Goal: Task Accomplishment & Management: Use online tool/utility

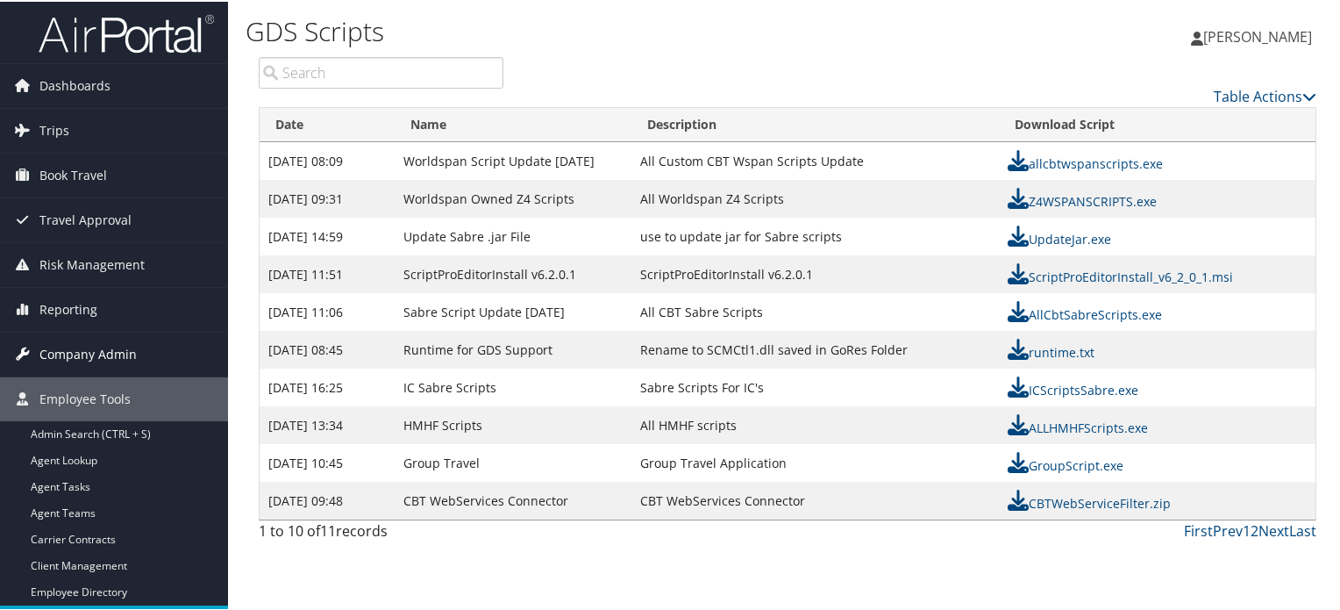
click at [92, 352] on span "Company Admin" at bounding box center [87, 353] width 97 height 44
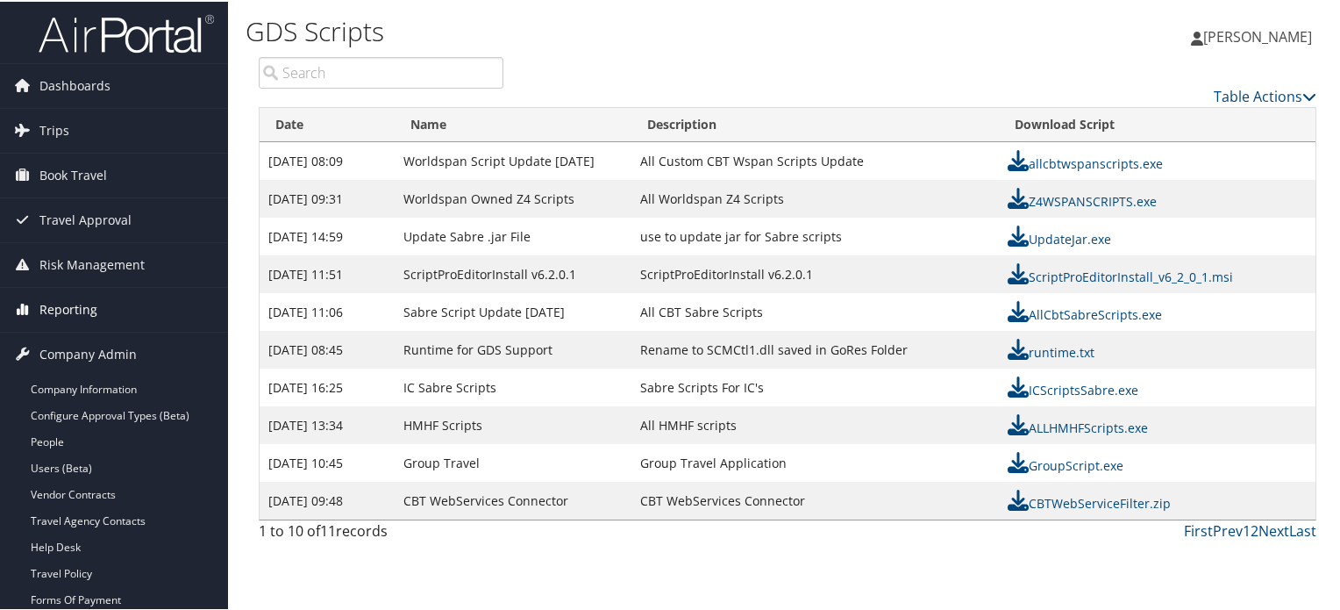
click at [100, 307] on link "Reporting" at bounding box center [114, 308] width 228 height 44
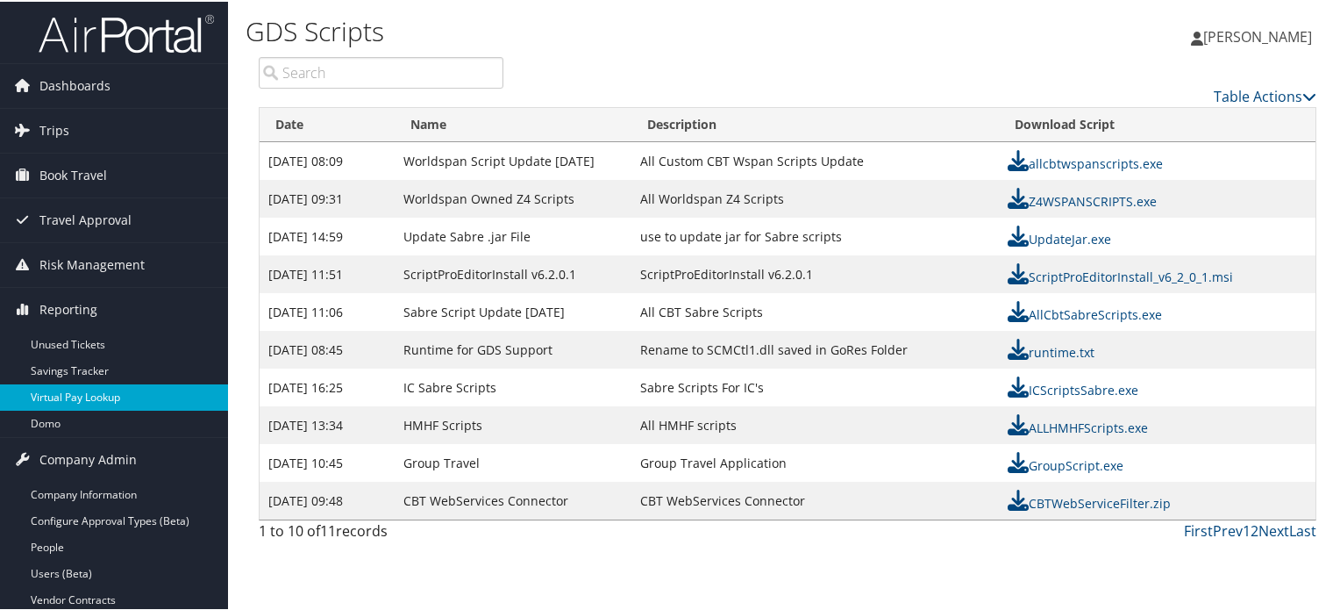
click at [102, 392] on link "Virtual Pay Lookup" at bounding box center [114, 395] width 228 height 26
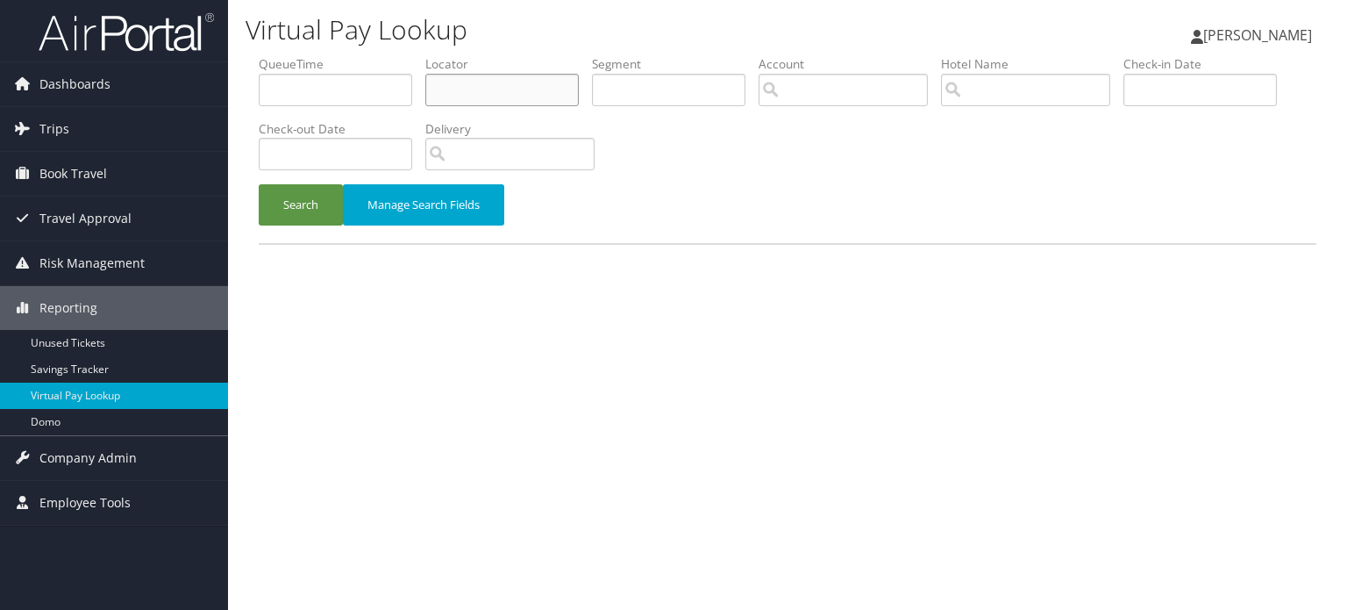
click at [519, 94] on input "text" at bounding box center [501, 90] width 153 height 32
paste input "DWURLI"
type input "DWURLI"
click at [296, 218] on button "Search" at bounding box center [301, 204] width 84 height 41
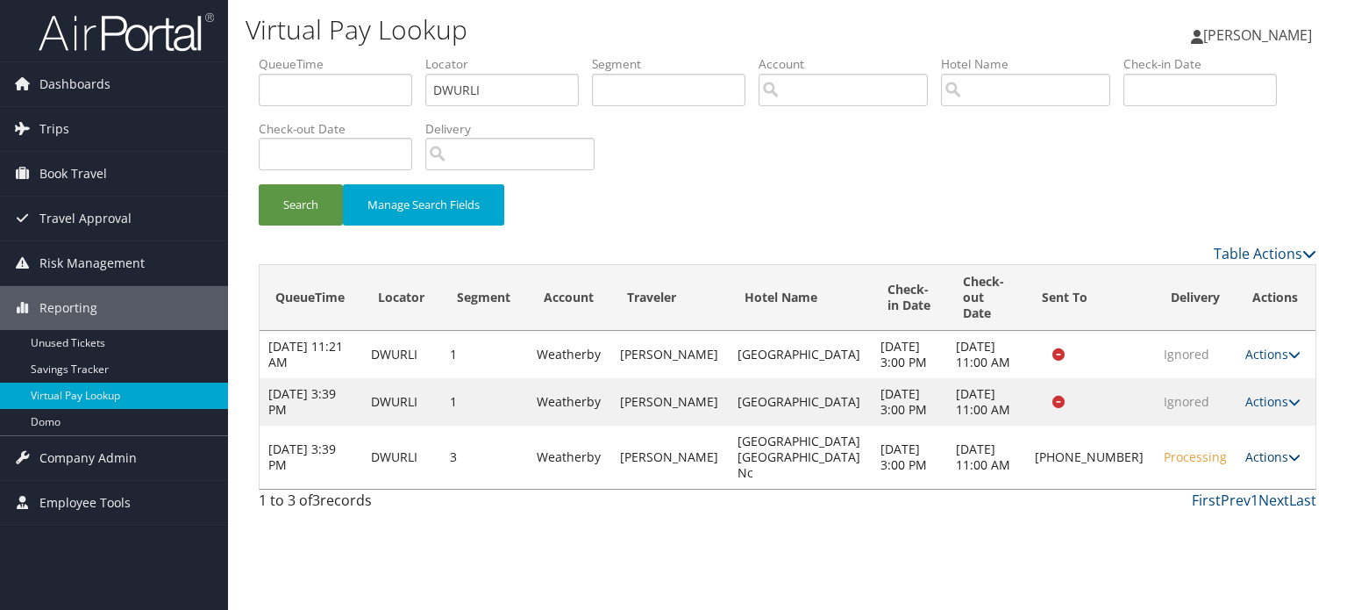
click at [1263, 465] on link "Actions" at bounding box center [1272, 456] width 55 height 17
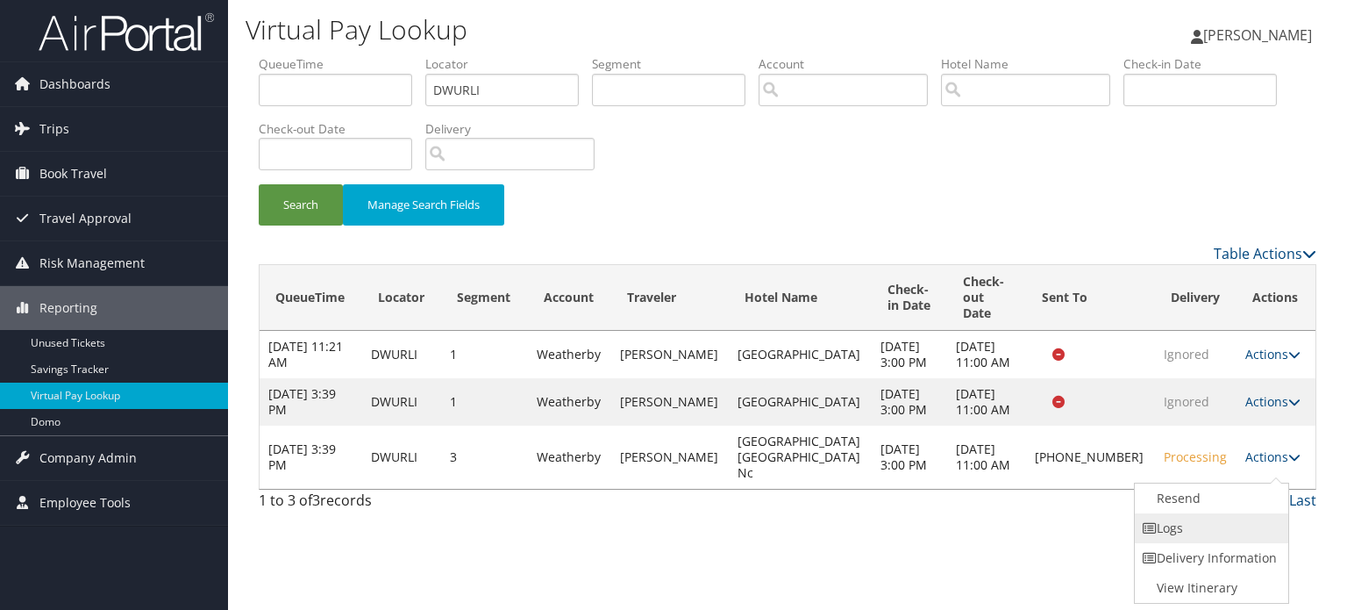
click at [1210, 518] on link "Logs" at bounding box center [1210, 528] width 150 height 30
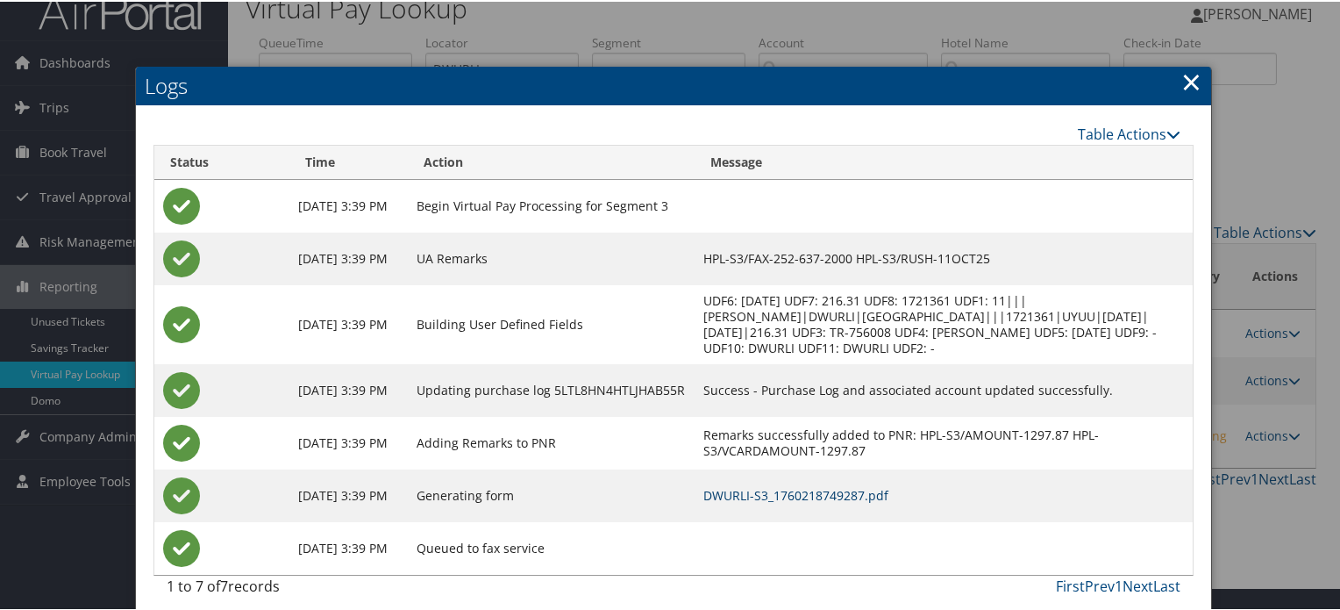
scroll to position [33, 0]
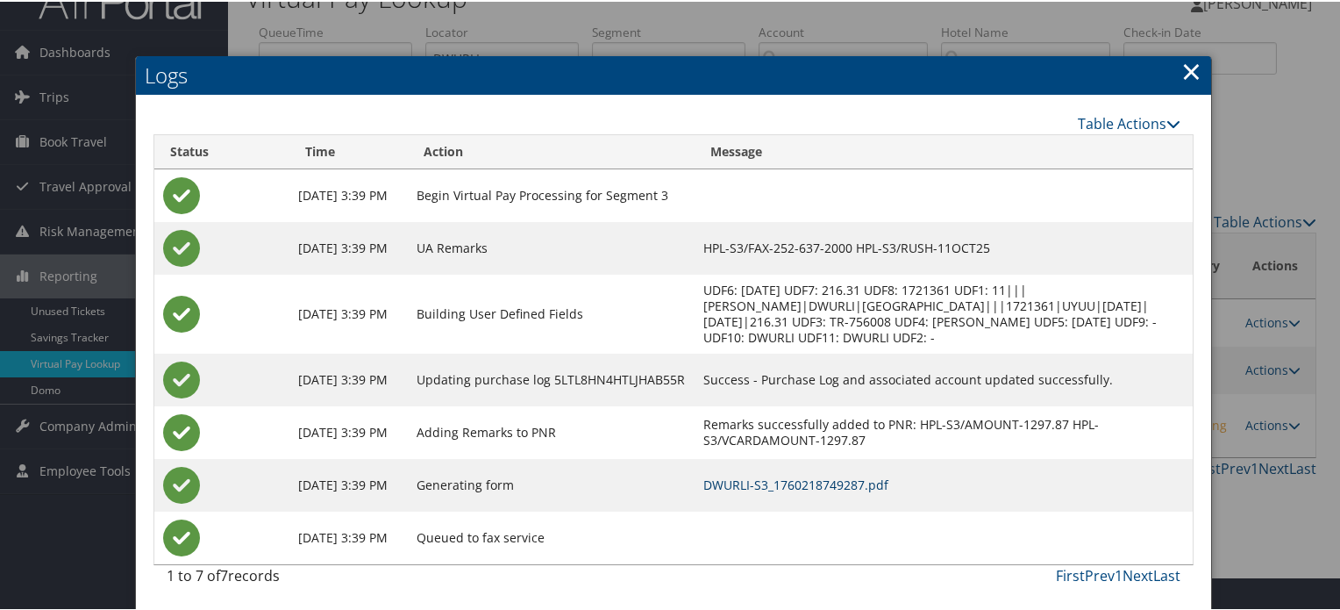
click at [866, 477] on link "DWURLI-S3_1760218749287.pdf" at bounding box center [795, 482] width 185 height 17
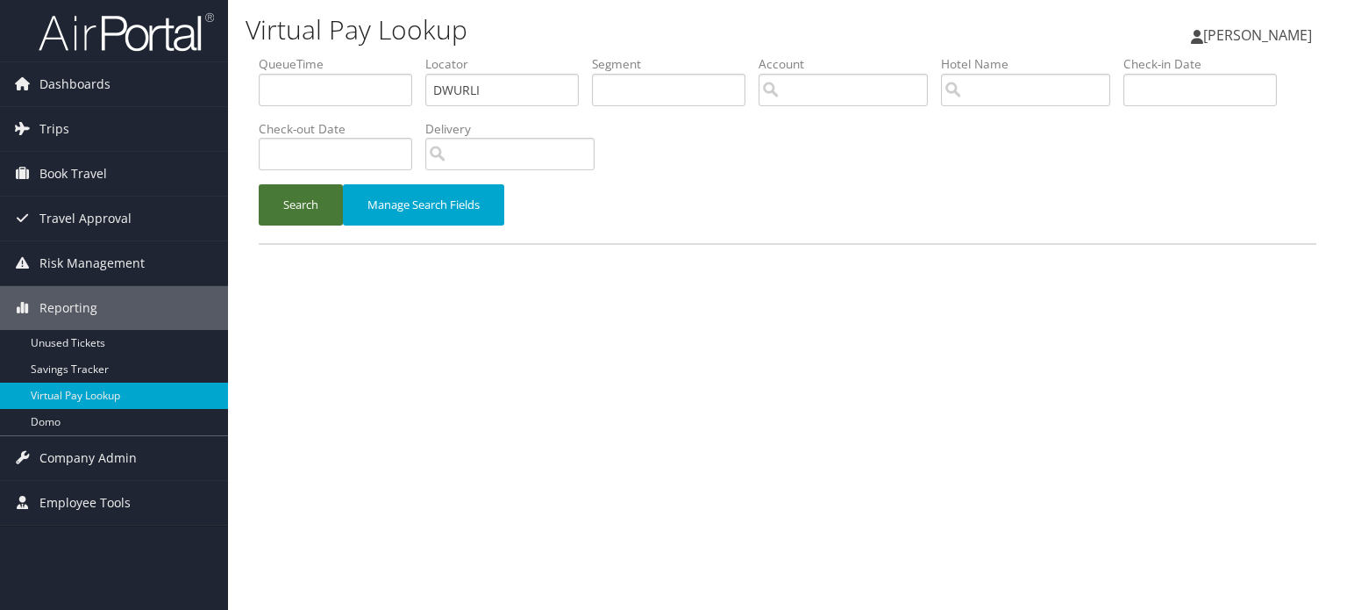
click at [304, 185] on button "Search" at bounding box center [301, 204] width 84 height 41
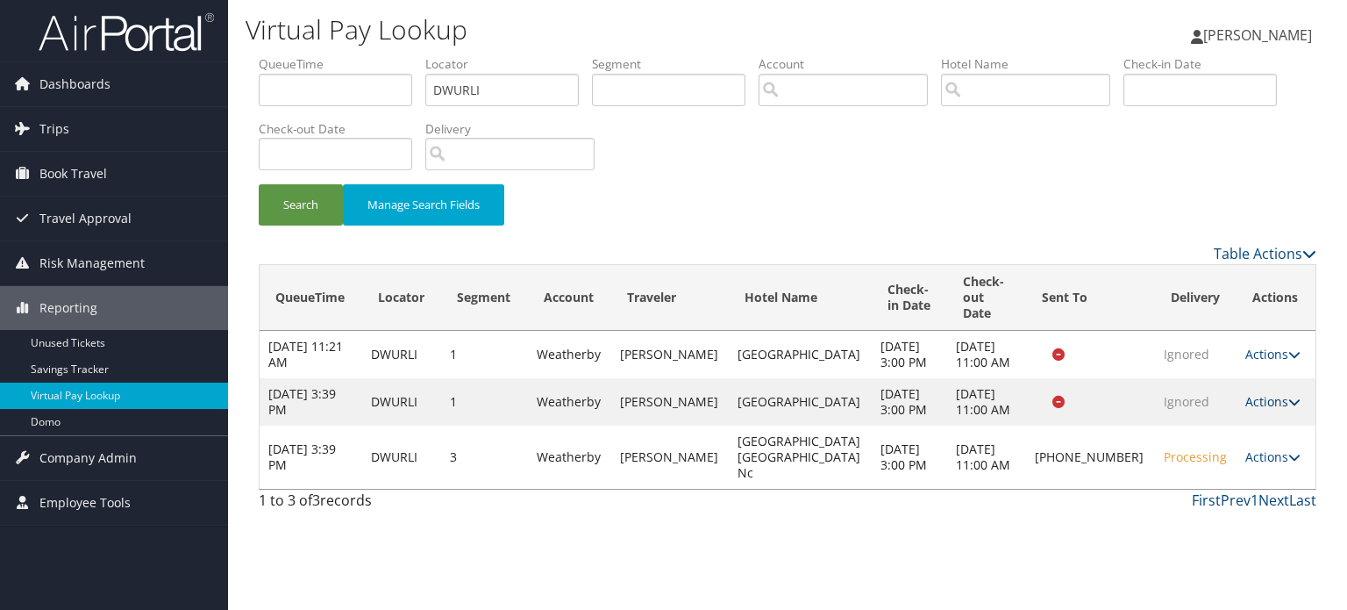
click at [1264, 410] on link "Actions" at bounding box center [1272, 401] width 55 height 17
click at [1231, 459] on link "Logs" at bounding box center [1229, 465] width 111 height 30
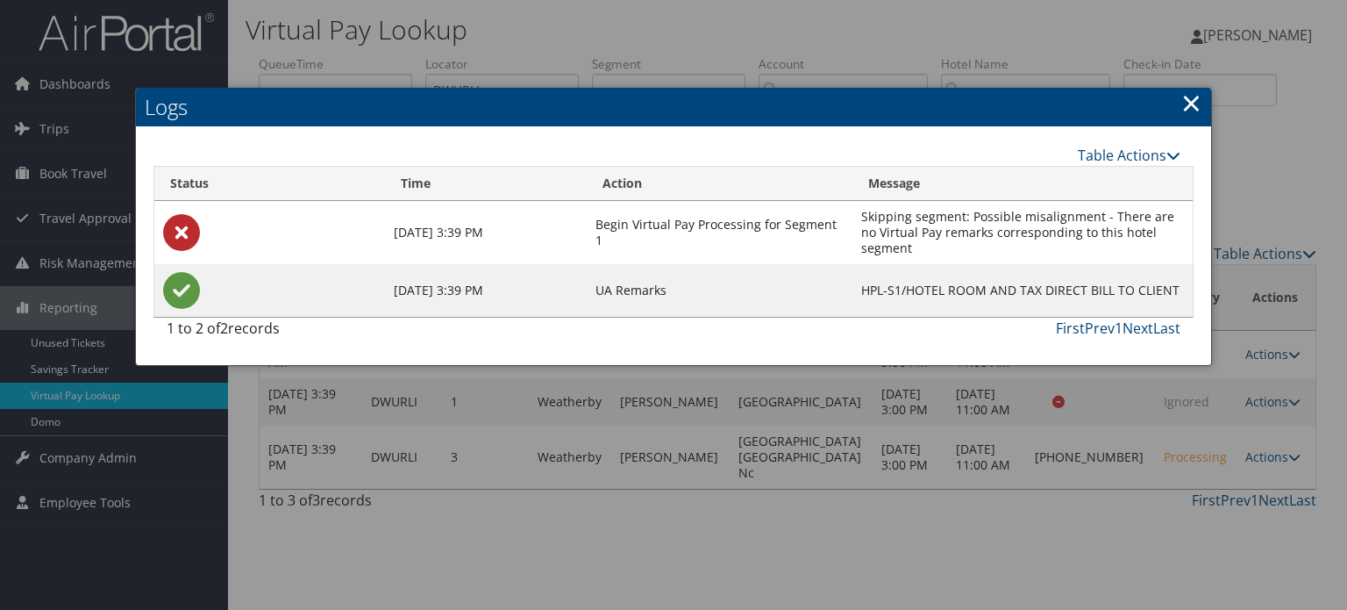
click at [1076, 415] on div at bounding box center [673, 305] width 1347 height 610
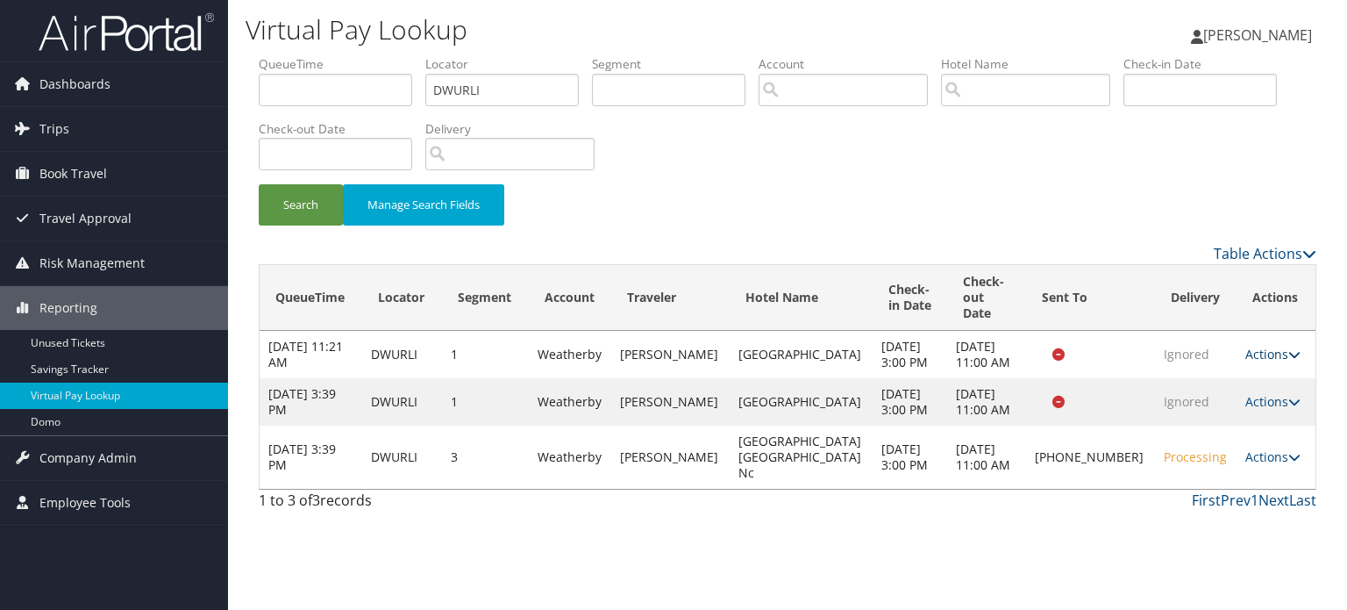
drag, startPoint x: 1270, startPoint y: 335, endPoint x: 1261, endPoint y: 339, distance: 9.8
click at [1270, 336] on td "Actions Resend Logs View Itinerary" at bounding box center [1276, 354] width 79 height 47
click at [1261, 346] on link "Actions" at bounding box center [1272, 354] width 55 height 17
click at [1226, 396] on link "Logs" at bounding box center [1228, 402] width 111 height 30
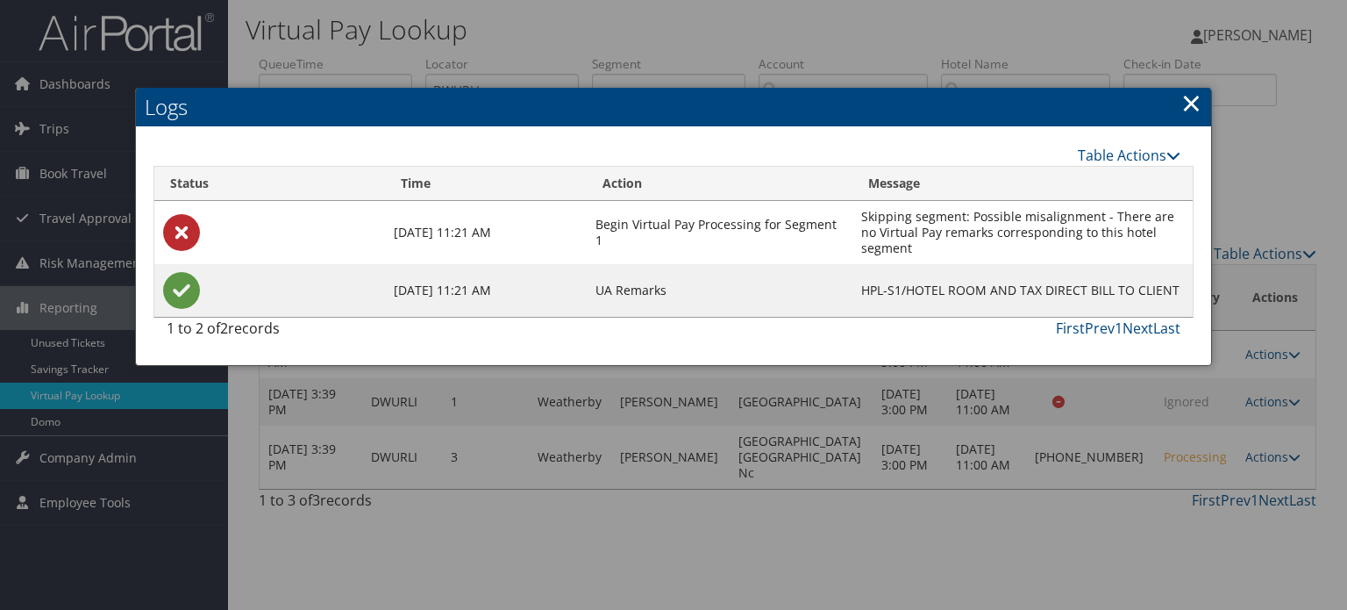
click at [874, 445] on div at bounding box center [673, 305] width 1347 height 610
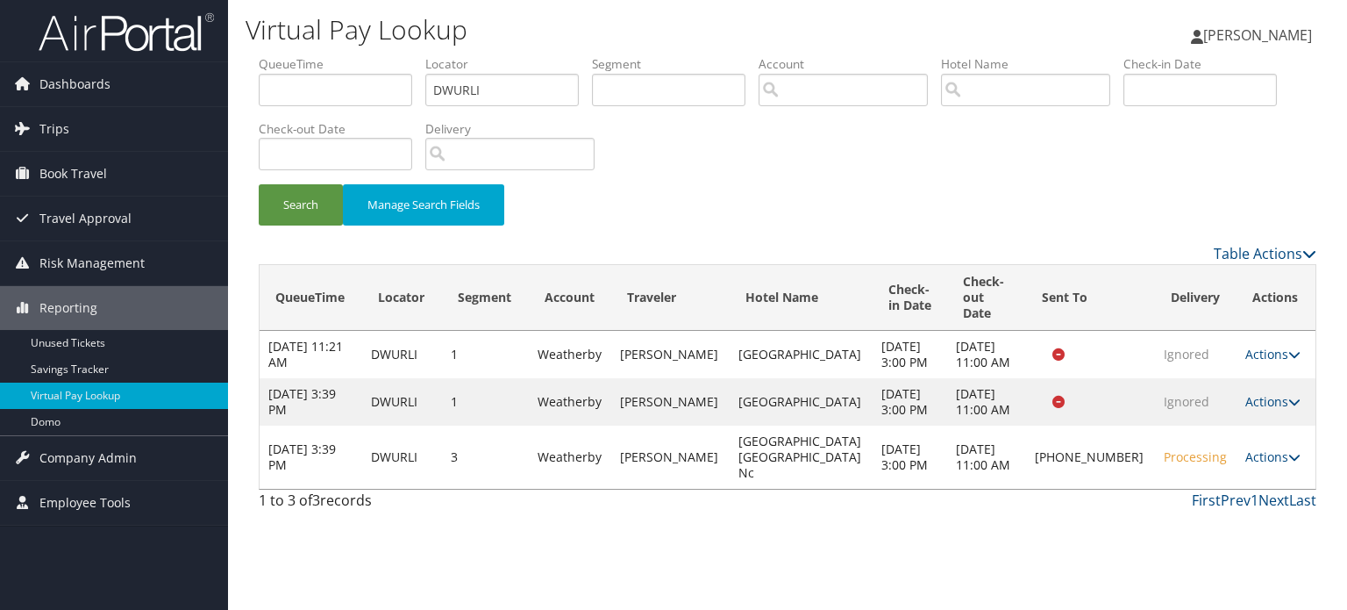
click at [1267, 333] on td "Actions Resend Logs View Itinerary" at bounding box center [1276, 354] width 79 height 47
click at [1256, 353] on link "Actions" at bounding box center [1272, 354] width 55 height 17
click at [1242, 399] on link "Logs" at bounding box center [1228, 402] width 111 height 30
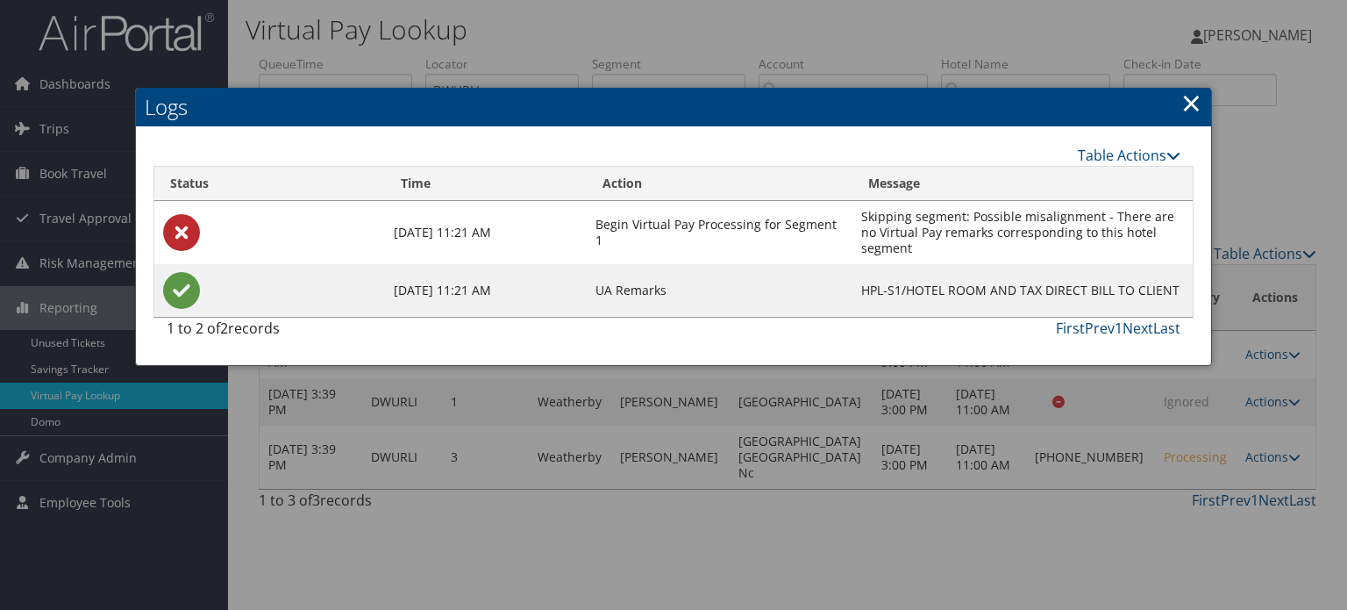
click at [974, 434] on div at bounding box center [673, 305] width 1347 height 610
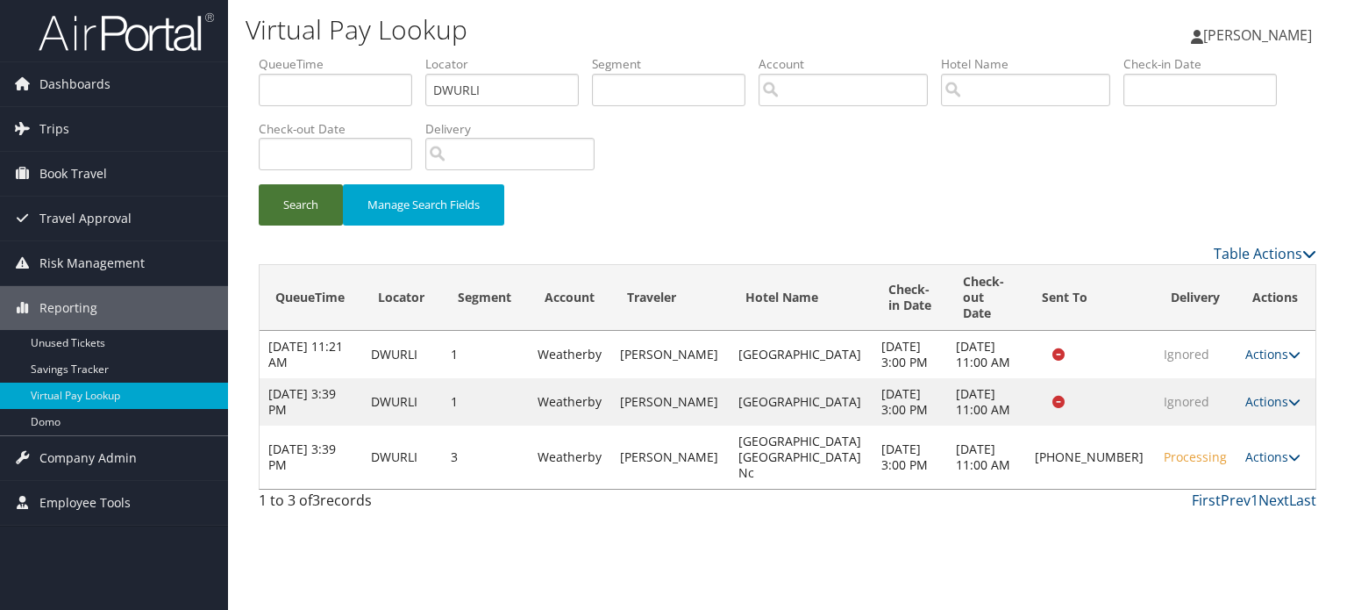
click at [290, 220] on button "Search" at bounding box center [301, 204] width 84 height 41
click at [1263, 465] on link "Actions" at bounding box center [1272, 456] width 55 height 17
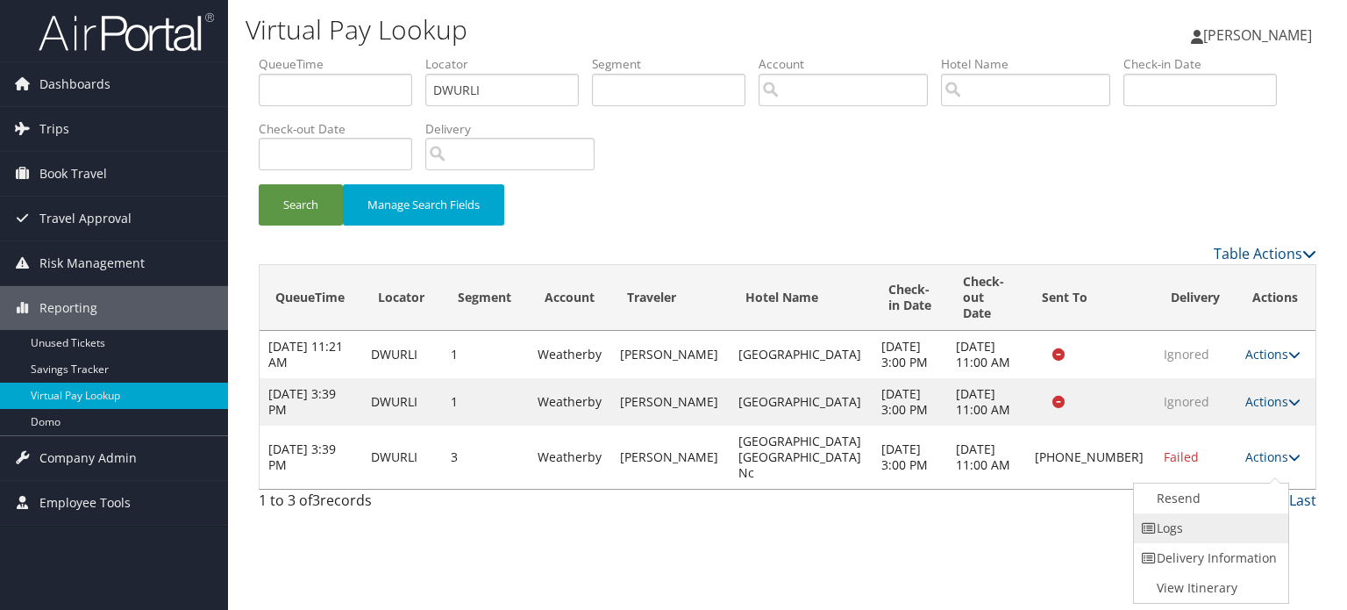
click at [1195, 528] on link "Logs" at bounding box center [1209, 528] width 150 height 30
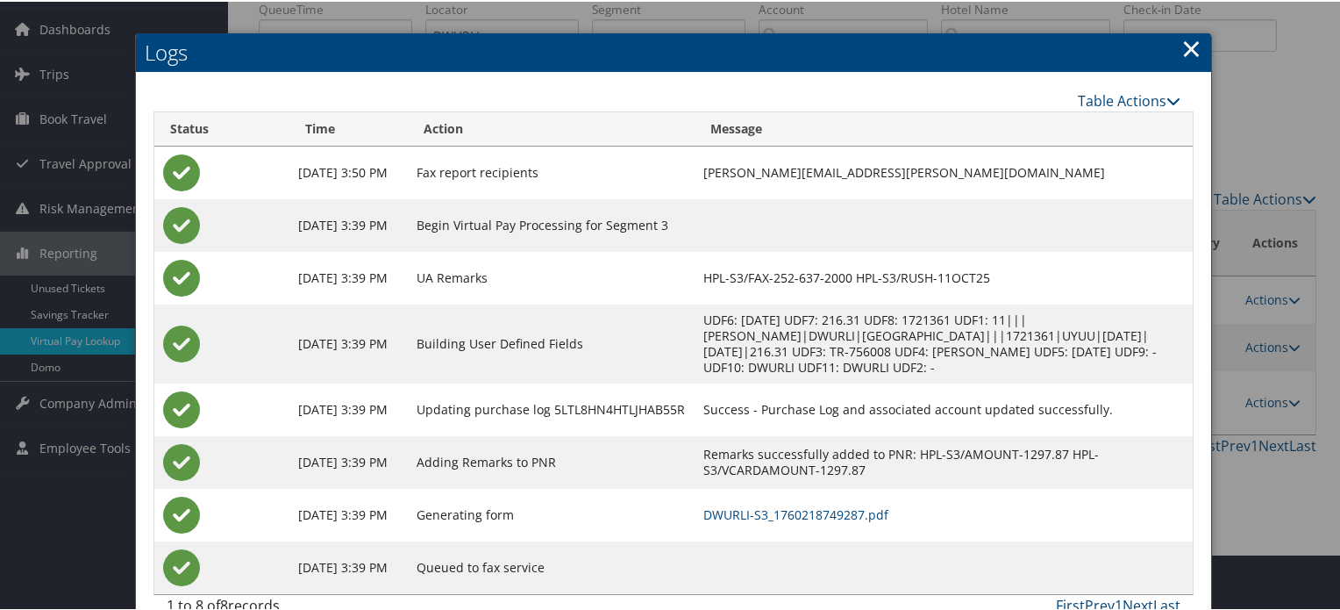
scroll to position [86, 0]
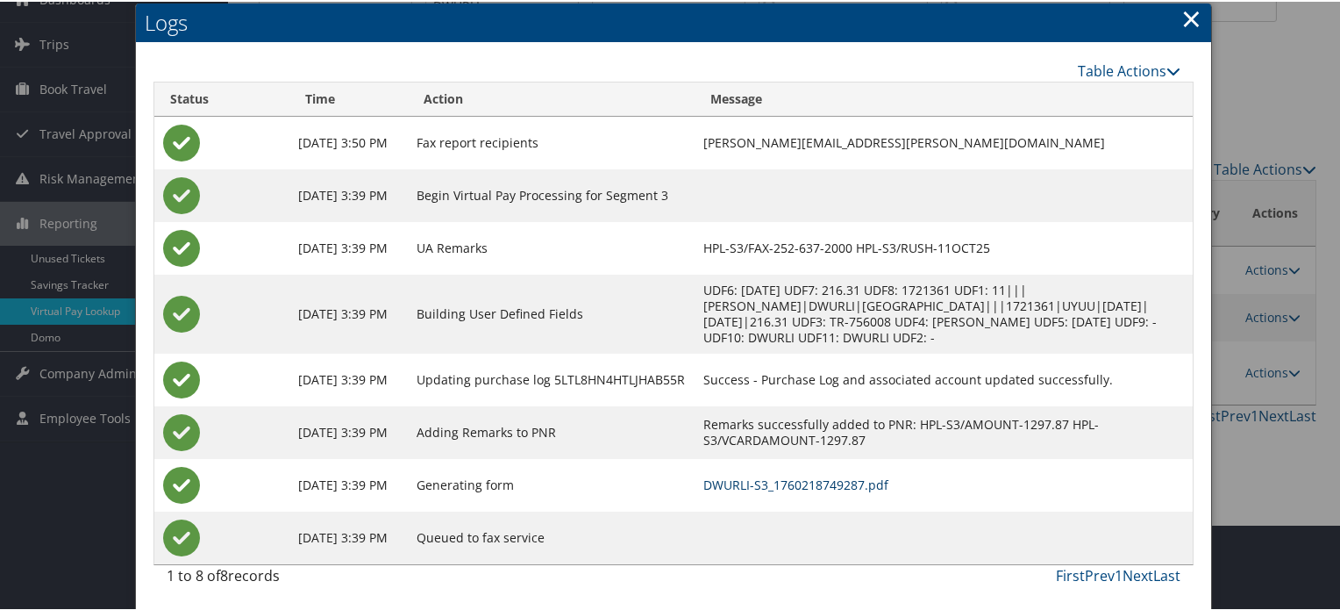
click at [878, 478] on link "DWURLI-S3_1760218749287.pdf" at bounding box center [795, 482] width 185 height 17
